Goal: Transaction & Acquisition: Purchase product/service

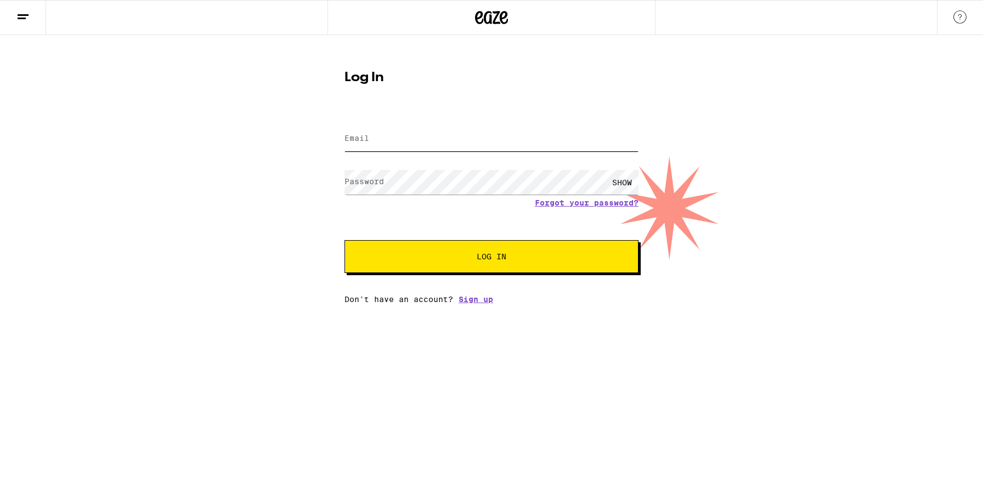
type input "[EMAIL_ADDRESS][DOMAIN_NAME]"
click at [439, 264] on button "Log In" at bounding box center [491, 256] width 294 height 33
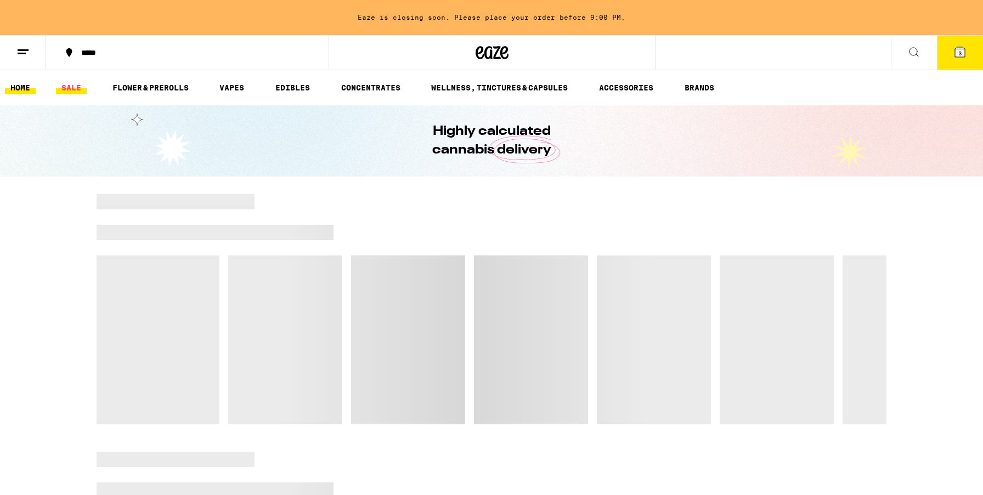
click at [74, 87] on link "SALE" at bounding box center [71, 87] width 31 height 13
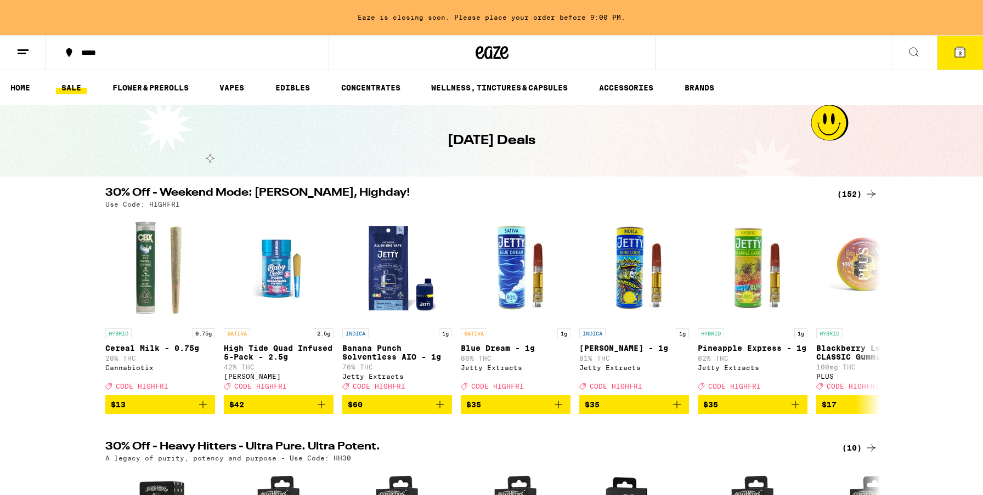
click at [159, 95] on ul "HOME SALE FLOWER & PREROLLS VAPES EDIBLES CONCENTRATES WELLNESS, TINCTURES & CA…" at bounding box center [491, 87] width 983 height 35
click at [158, 85] on link "FLOWER & PREROLLS" at bounding box center [150, 87] width 87 height 13
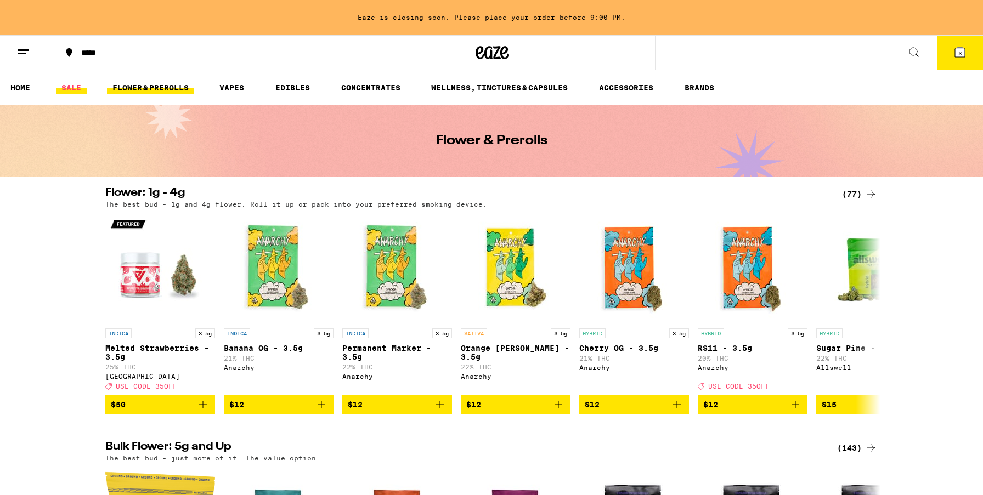
click at [56, 88] on link "SALE" at bounding box center [71, 87] width 31 height 13
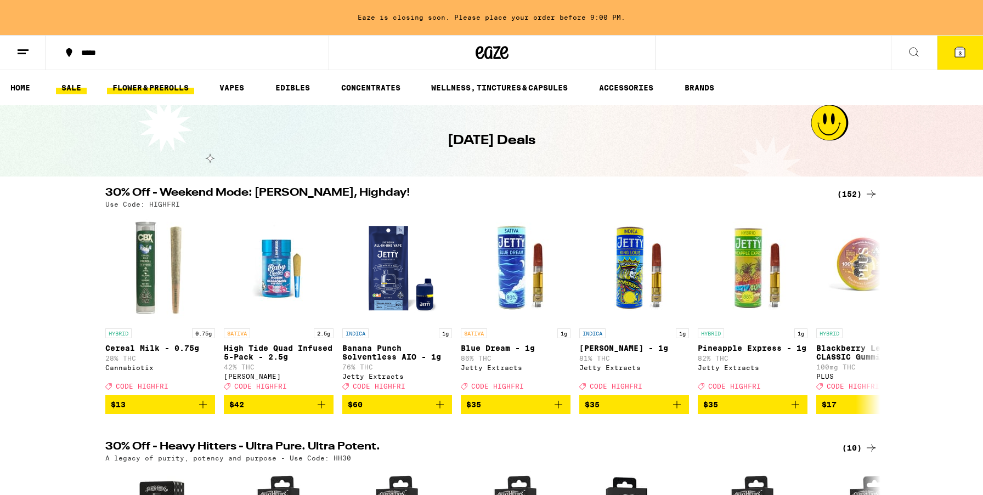
click at [155, 87] on link "FLOWER & PREROLLS" at bounding box center [150, 87] width 87 height 13
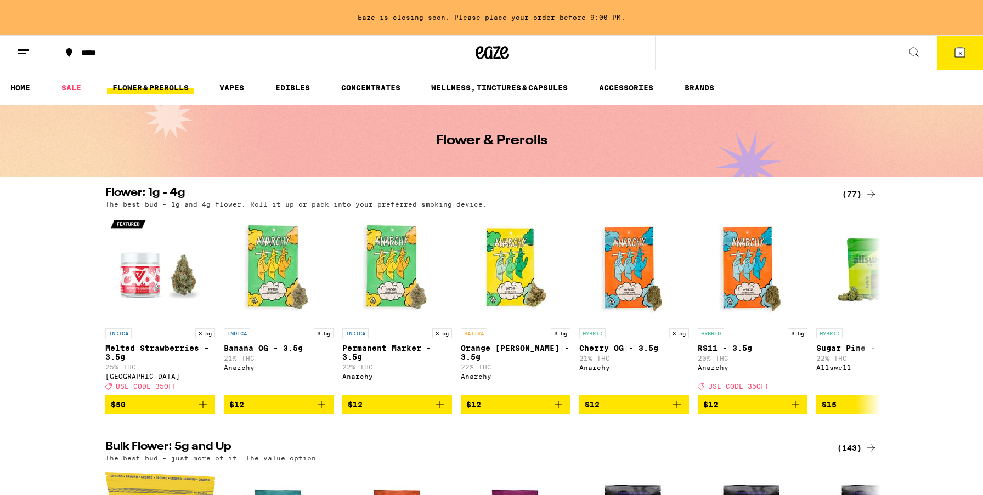
click at [865, 192] on icon at bounding box center [870, 194] width 13 height 13
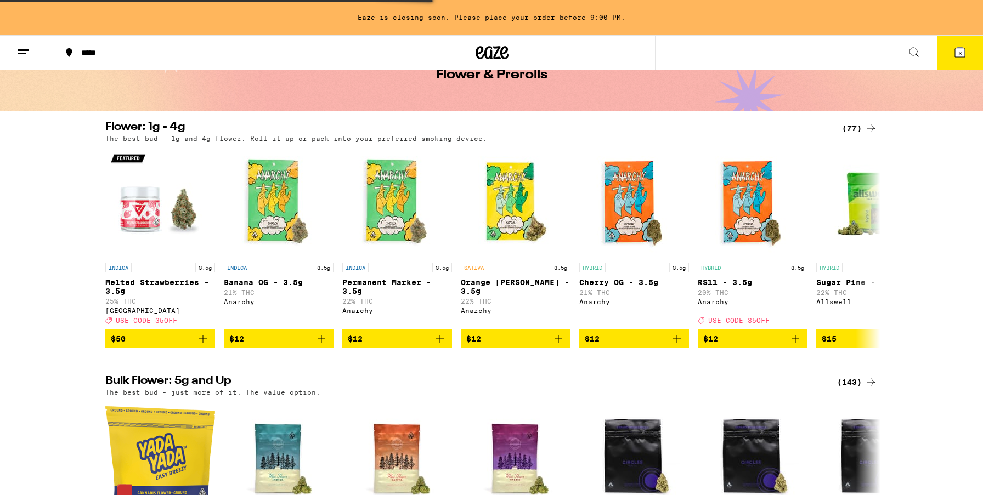
scroll to position [138, 0]
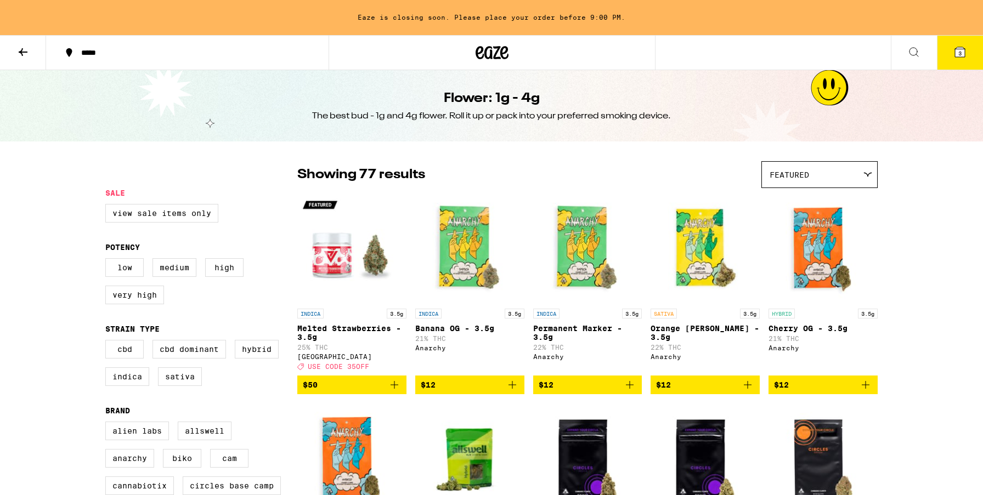
click at [20, 39] on button at bounding box center [23, 53] width 46 height 35
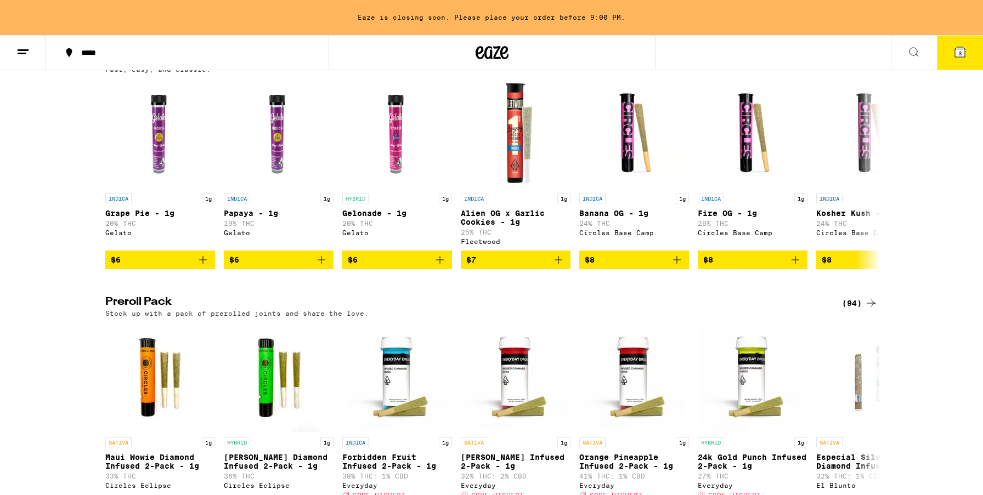
scroll to position [868, 0]
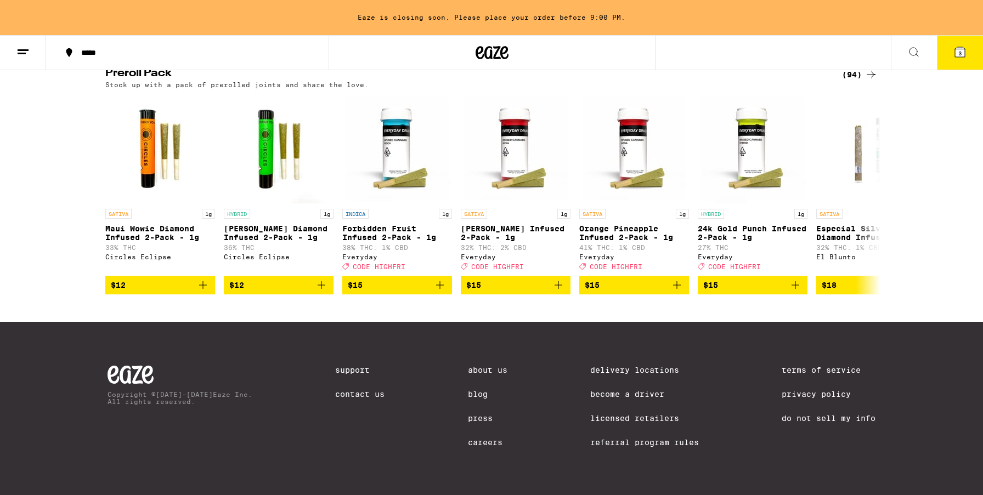
click at [852, 81] on div "(94)" at bounding box center [860, 74] width 36 height 13
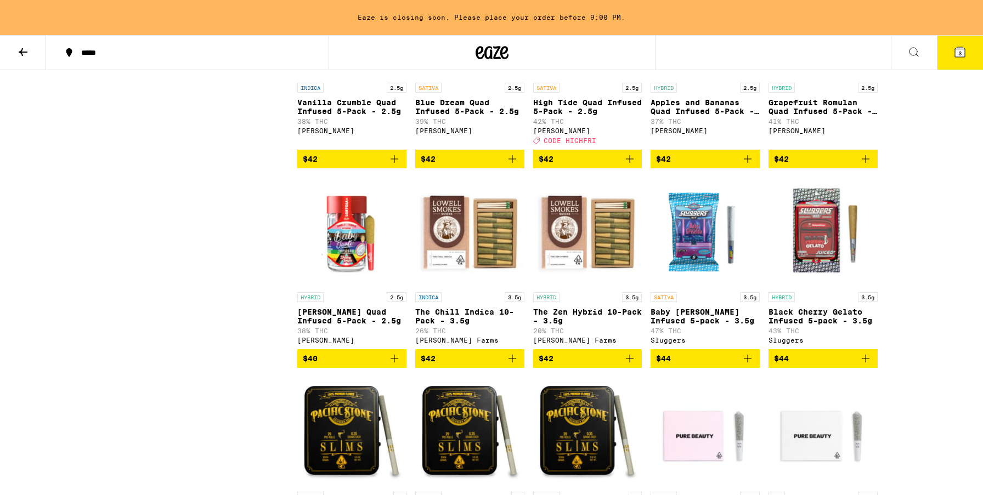
scroll to position [3354, 0]
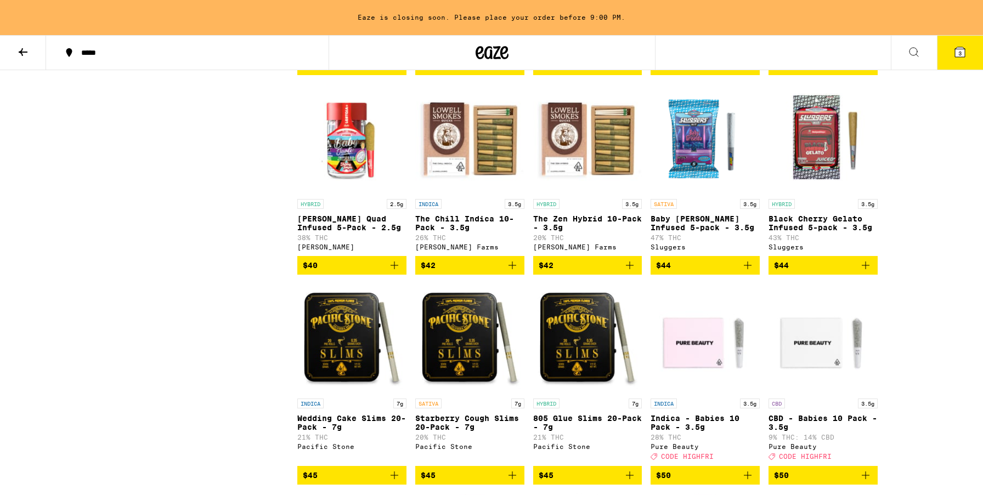
click at [464, 272] on span "$42" at bounding box center [470, 265] width 98 height 13
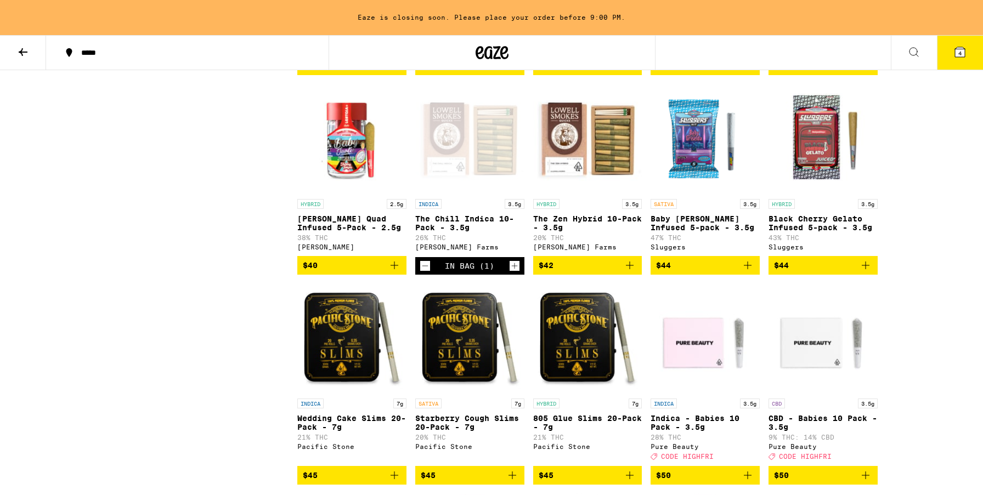
click at [583, 272] on span "$42" at bounding box center [588, 265] width 98 height 13
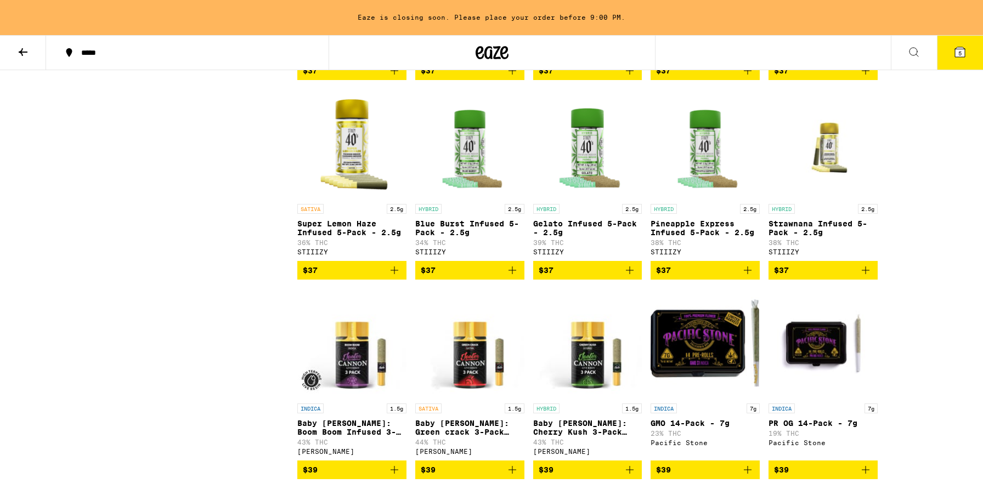
scroll to position [1616, 0]
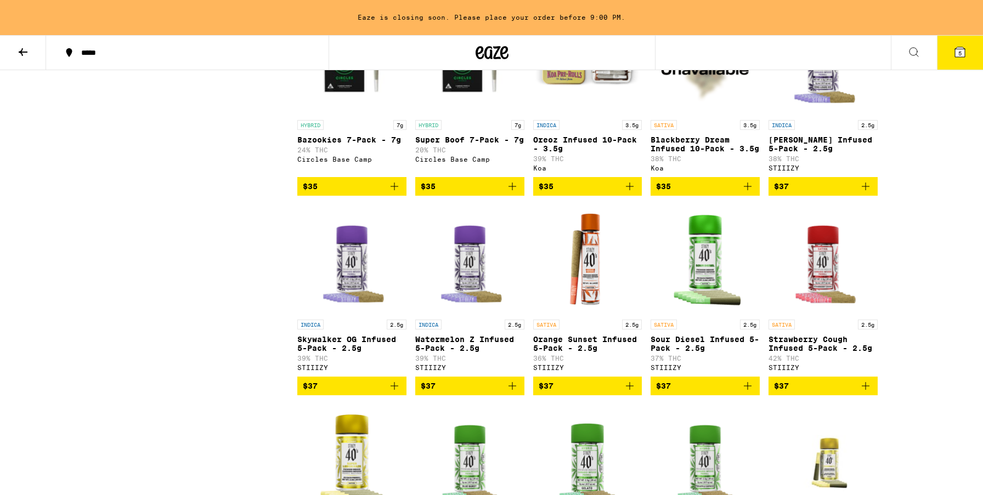
click at [574, 393] on span "$37" at bounding box center [588, 386] width 98 height 13
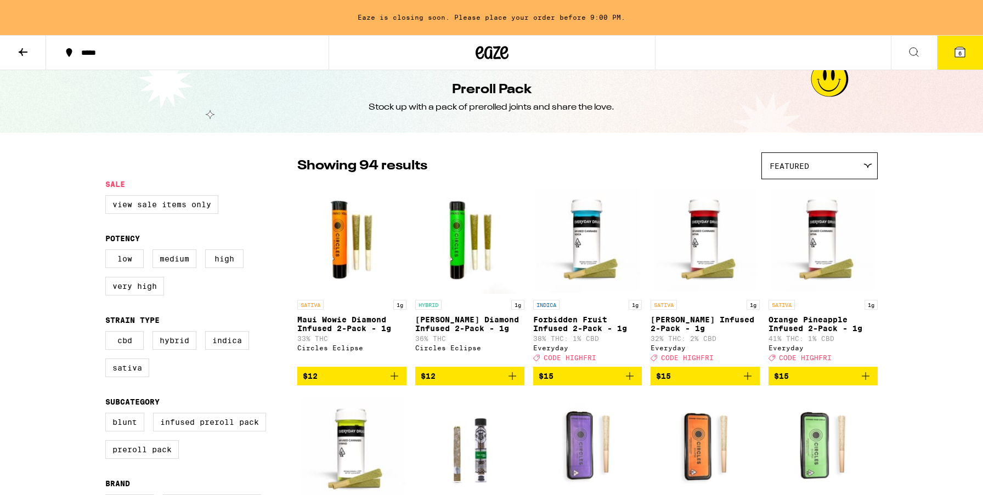
scroll to position [0, 0]
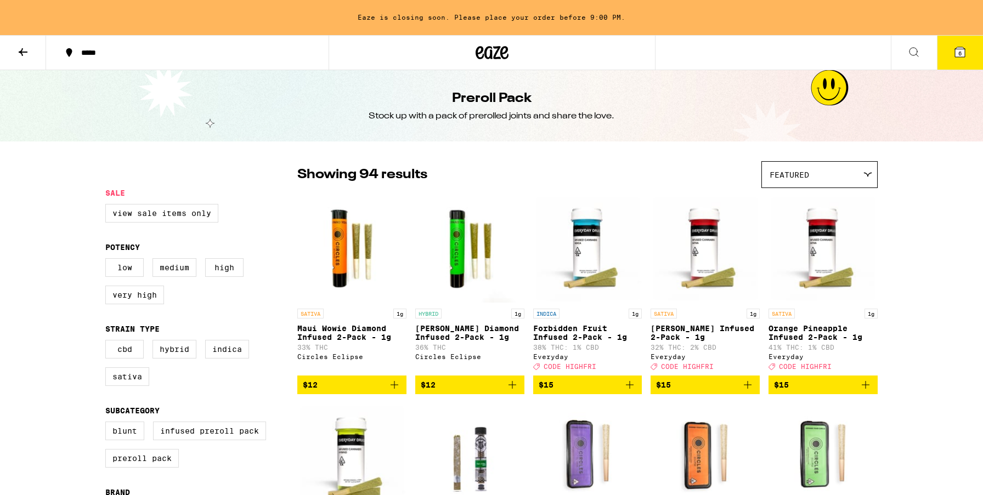
click at [26, 59] on button at bounding box center [23, 53] width 46 height 35
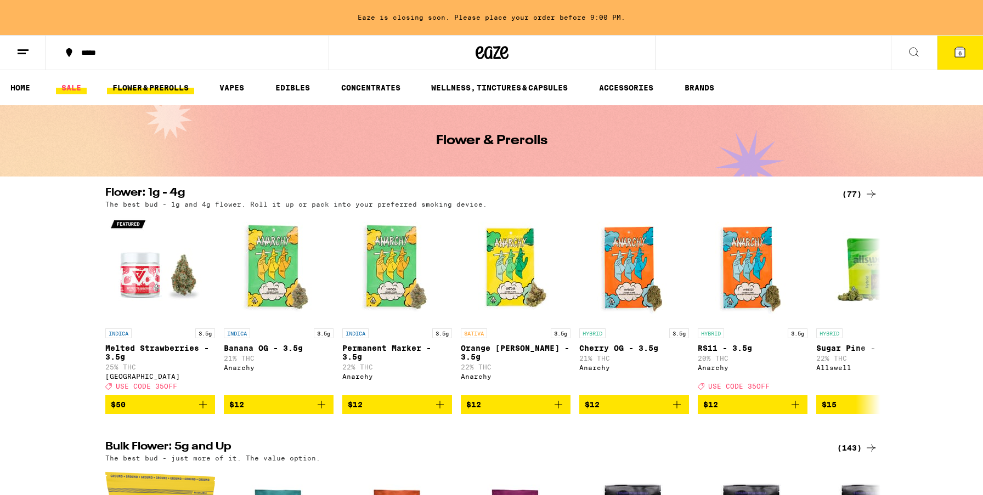
click at [71, 88] on link "SALE" at bounding box center [71, 87] width 31 height 13
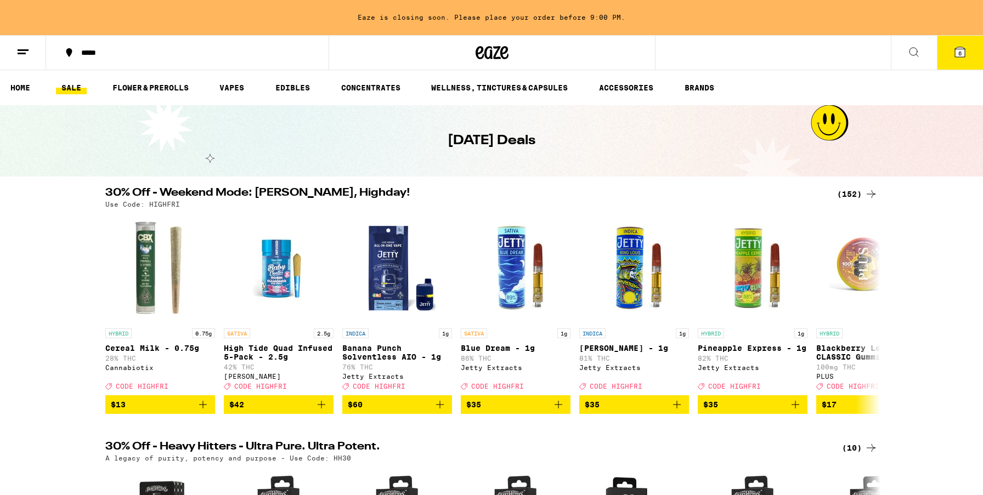
click at [857, 194] on div "(152)" at bounding box center [857, 194] width 41 height 13
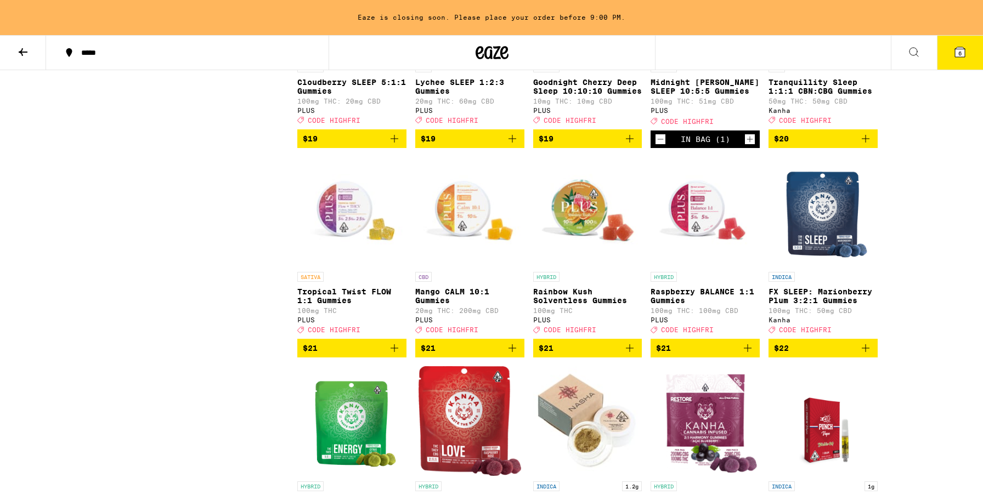
scroll to position [3703, 0]
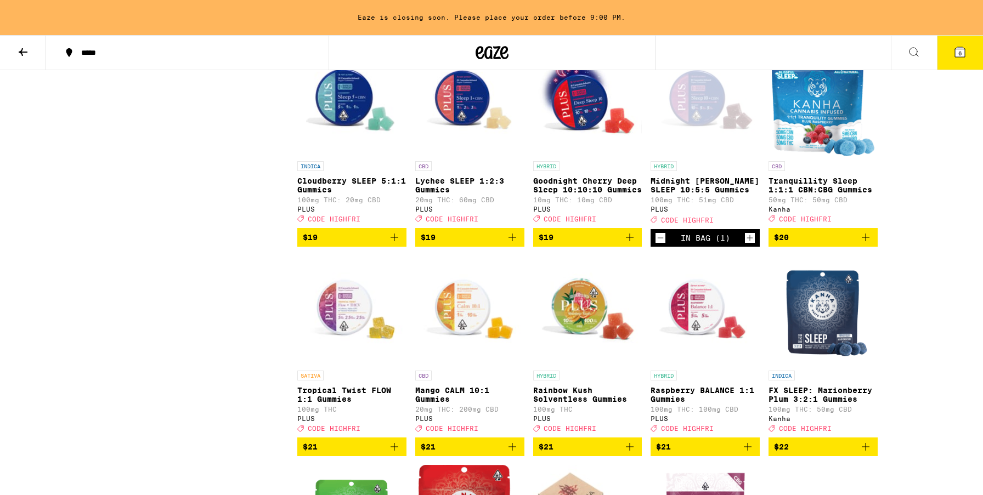
click at [962, 58] on icon at bounding box center [959, 52] width 13 height 13
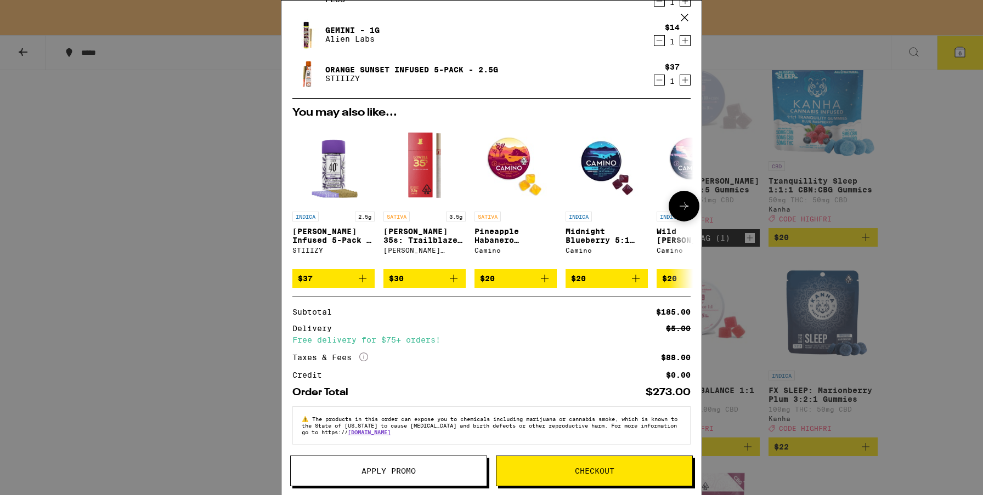
scroll to position [223, 0]
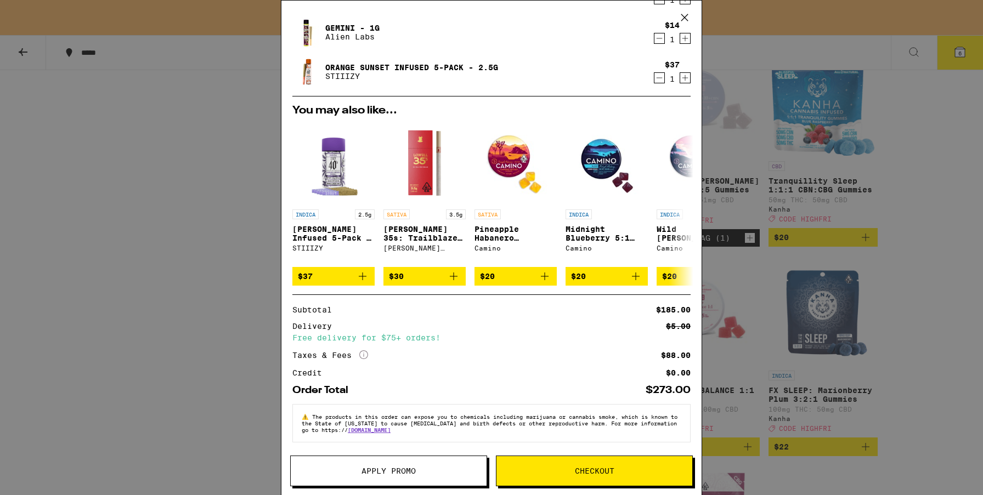
click at [561, 471] on span "Checkout" at bounding box center [594, 471] width 196 height 8
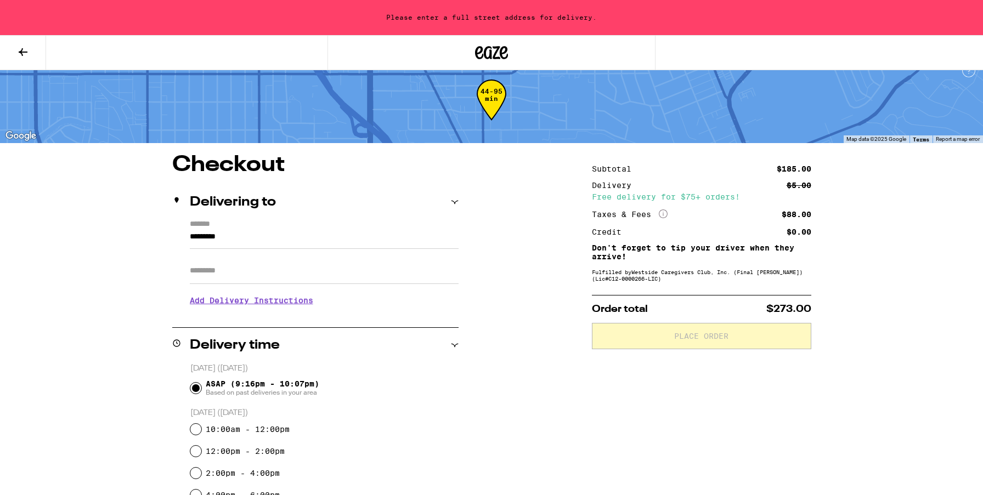
scroll to position [16, 0]
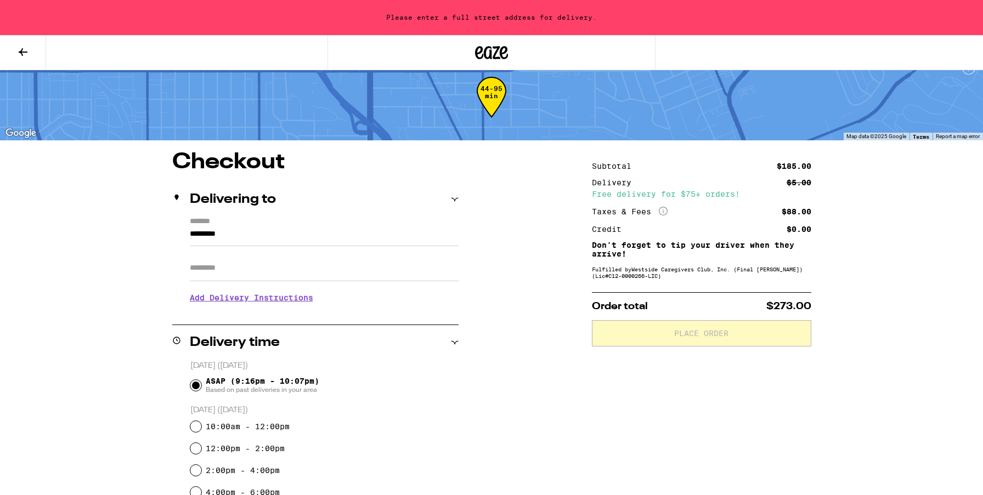
click at [248, 223] on label "*******" at bounding box center [324, 222] width 269 height 10
click at [248, 228] on input "*********" at bounding box center [324, 237] width 269 height 19
click at [248, 235] on input "*********" at bounding box center [324, 237] width 269 height 19
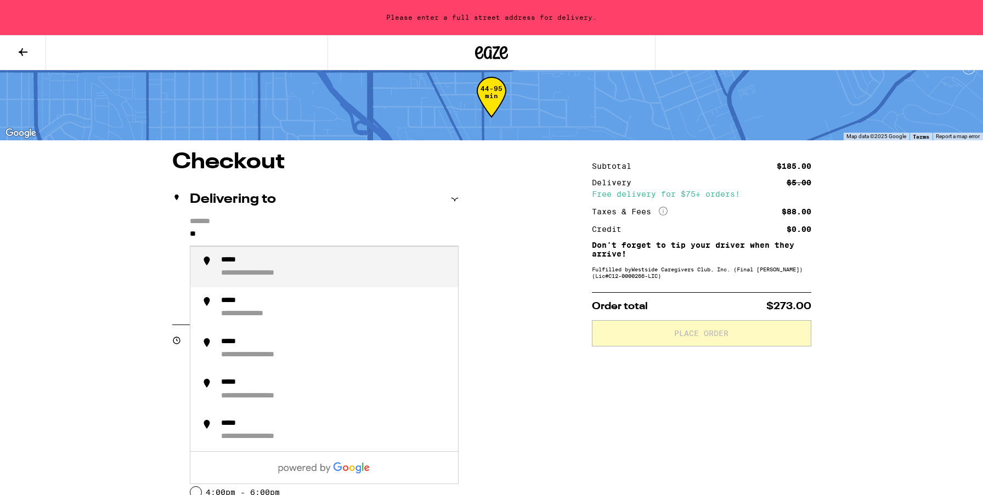
type input "*"
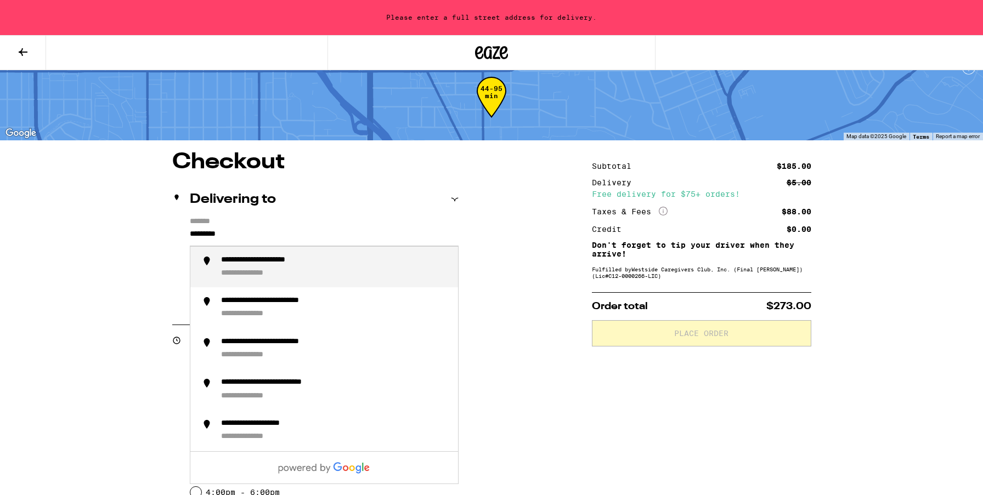
click at [282, 275] on div "**********" at bounding box center [258, 274] width 75 height 10
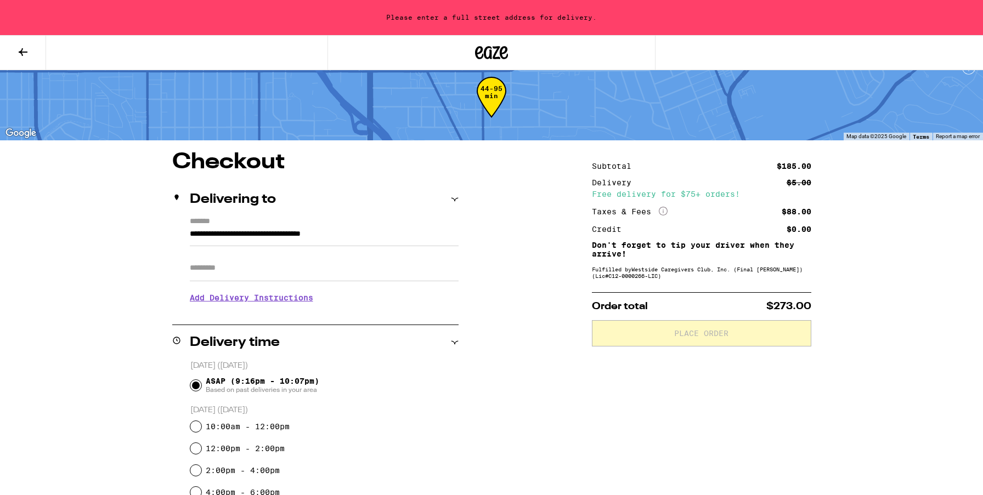
type input "**********"
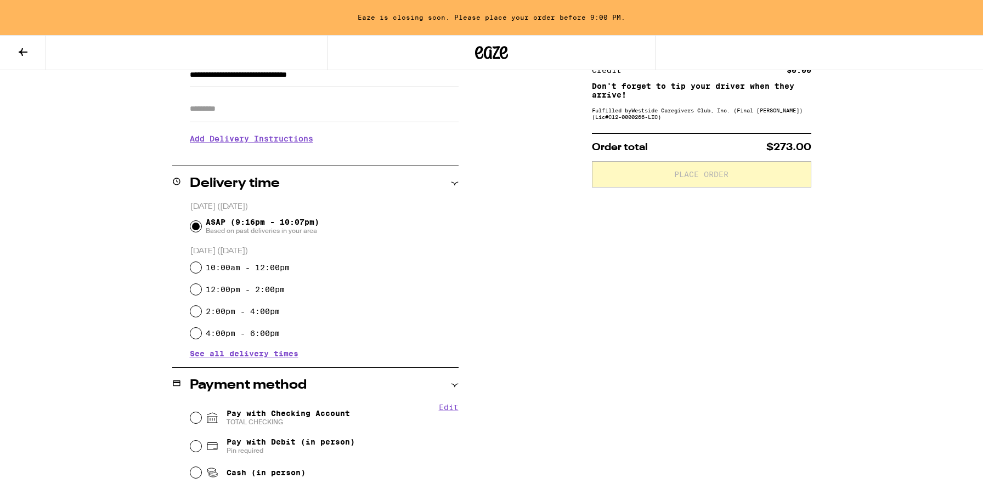
scroll to position [308, 0]
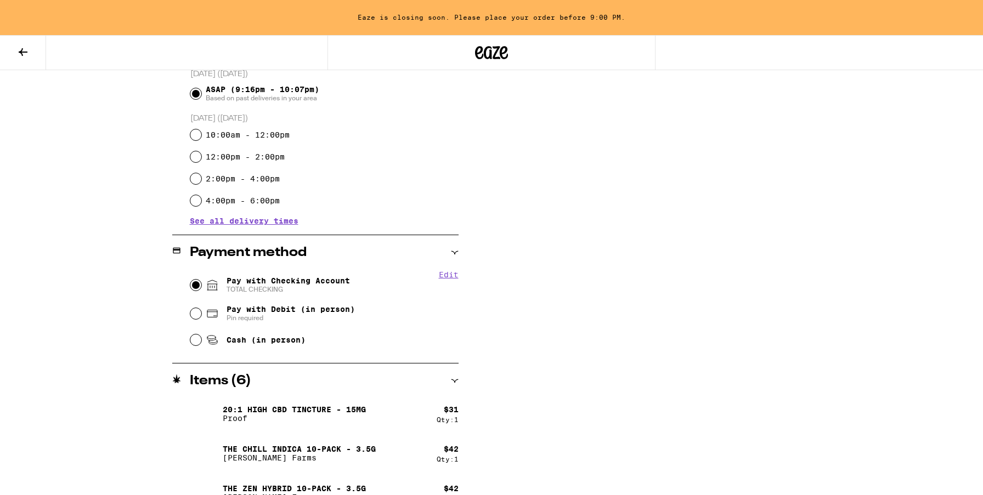
click at [197, 288] on input "Pay with Checking Account TOTAL CHECKING" at bounding box center [195, 285] width 11 height 11
radio input "true"
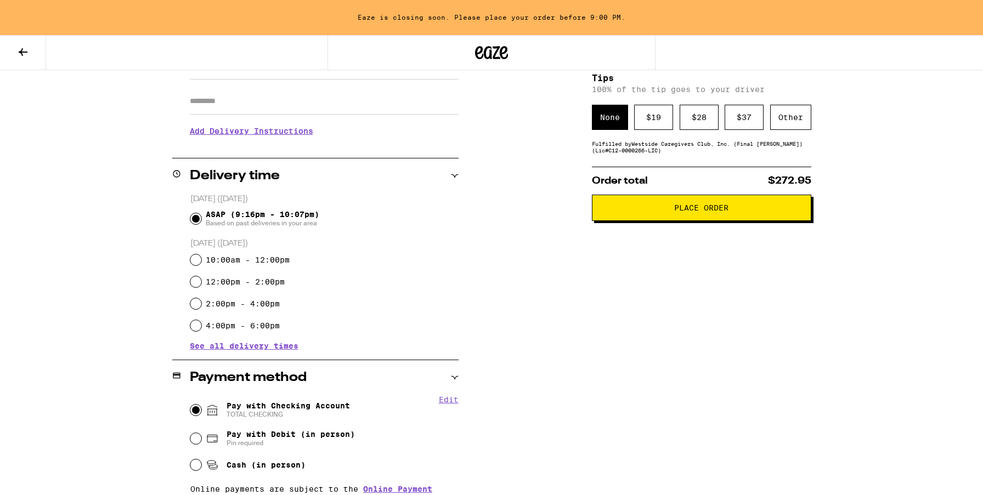
scroll to position [69, 0]
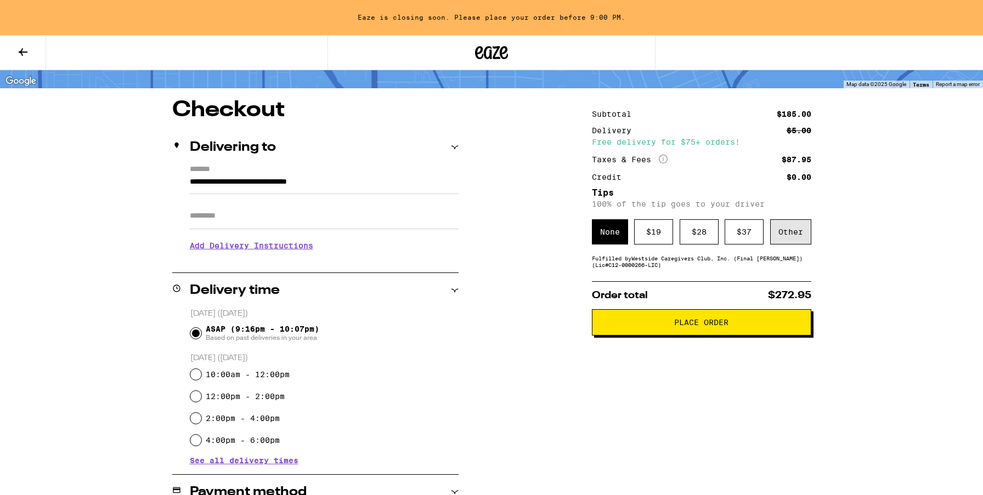
click at [810, 237] on div "Other" at bounding box center [790, 231] width 41 height 25
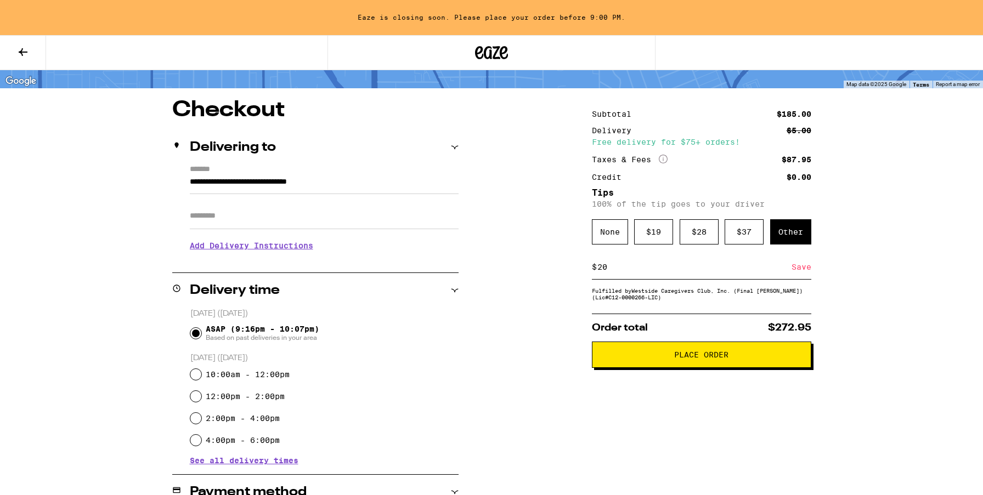
type input "20"
click at [733, 359] on span "Place Order" at bounding box center [701, 355] width 201 height 8
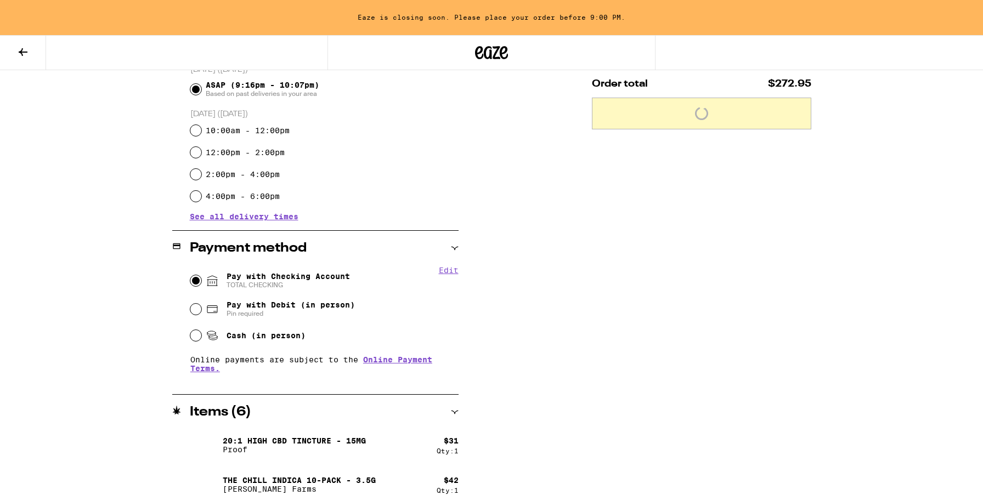
scroll to position [485, 0]
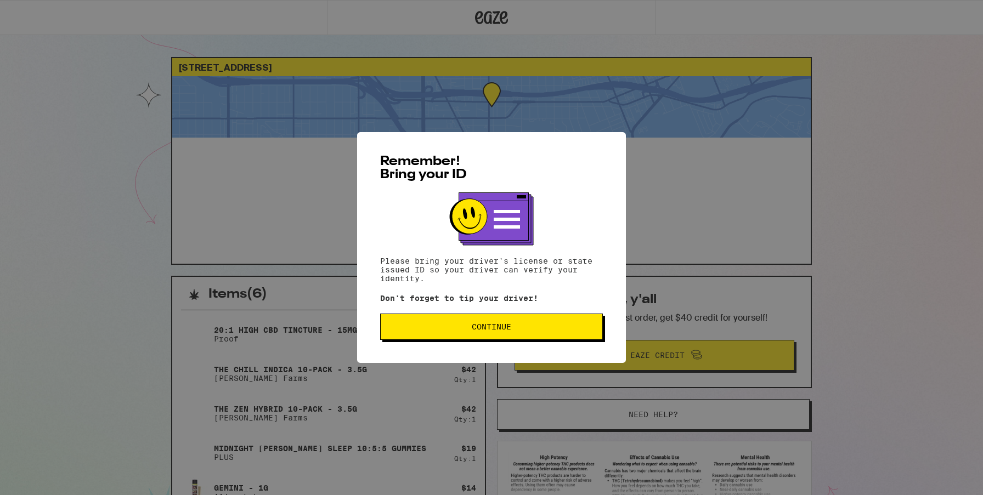
click at [526, 322] on button "Continue" at bounding box center [491, 327] width 223 height 26
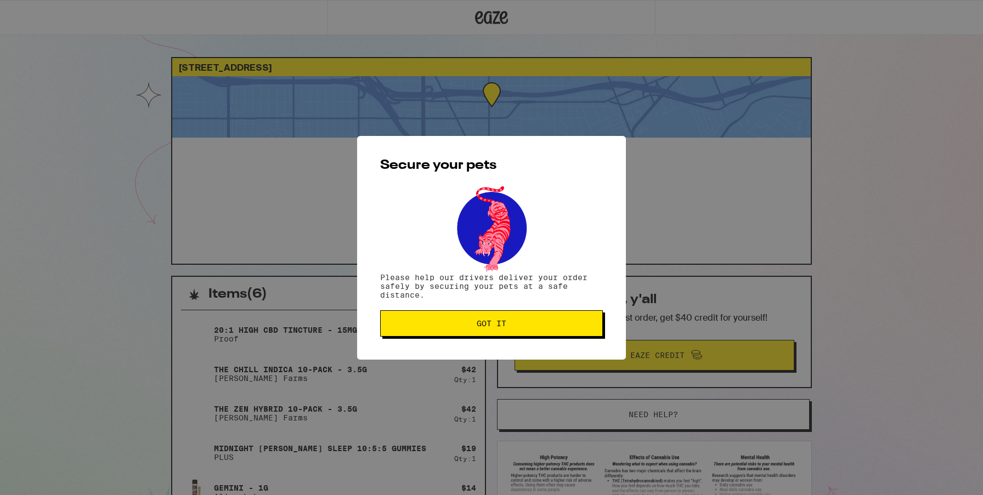
click at [460, 326] on span "Got it" at bounding box center [491, 324] width 204 height 8
